Goal: Information Seeking & Learning: Learn about a topic

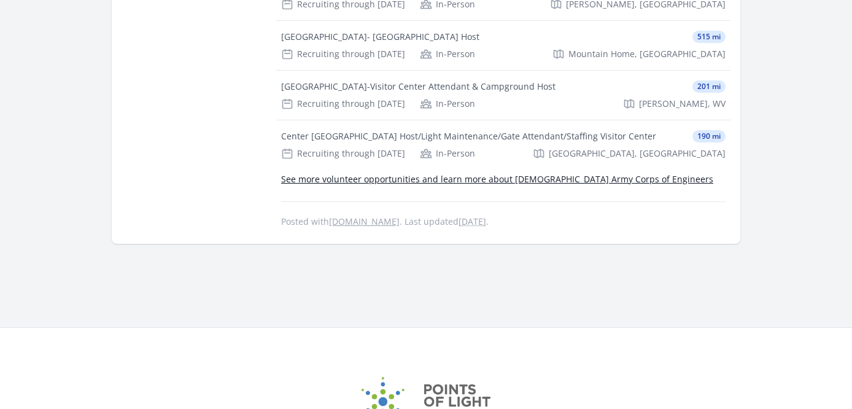
scroll to position [543, 0]
click at [473, 182] on link "See more volunteer opportunities and learn more about [DEMOGRAPHIC_DATA] Army C…" at bounding box center [497, 178] width 432 height 12
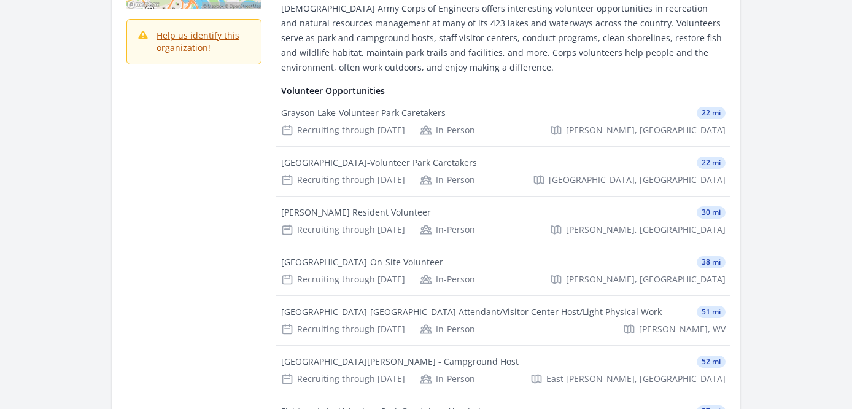
scroll to position [369, 0]
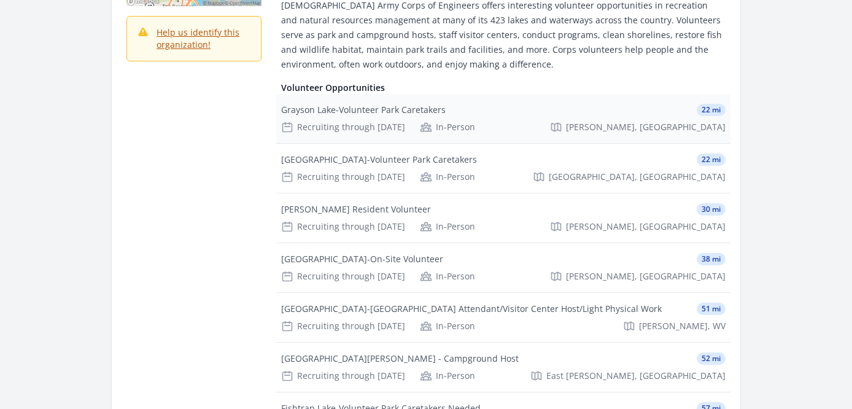
click at [385, 104] on div "Grayson Lake-Volunteer Park Caretakers" at bounding box center [363, 110] width 164 height 12
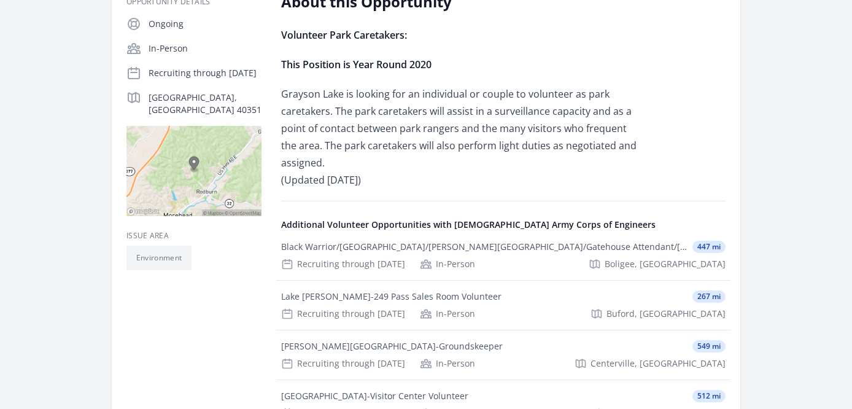
scroll to position [223, 0]
